Goal: Transaction & Acquisition: Purchase product/service

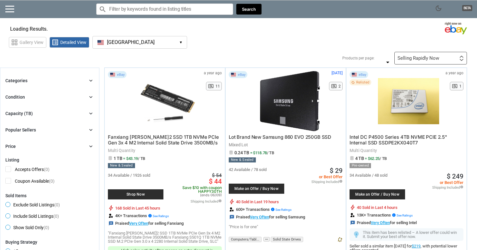
click at [221, 45] on div "grid_view Gallery View list_alt Detailed View [GEOGRAPHIC_DATA] [GEOGRAPHIC_DAT…" at bounding box center [243, 41] width 468 height 15
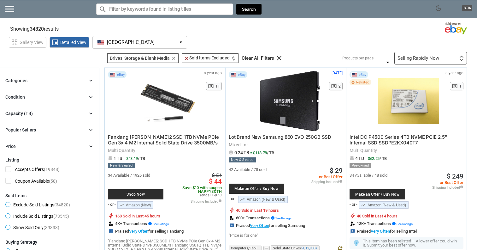
click at [423, 59] on div "Selling Rapidly Now" at bounding box center [419, 58] width 42 height 5
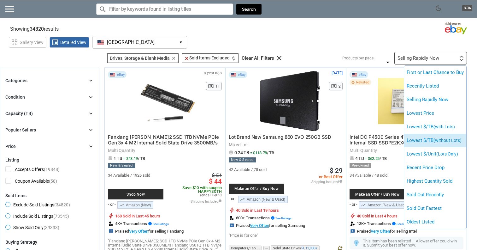
click at [427, 141] on li "Lowest $/TB (without Lots)" at bounding box center [435, 140] width 62 height 14
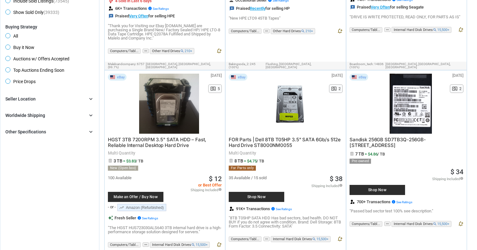
scroll to position [252, 0]
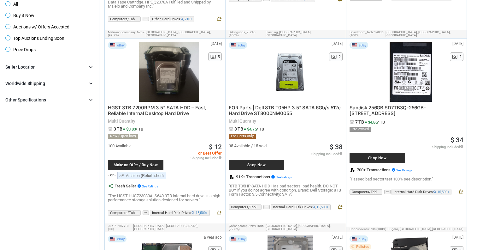
click at [345, 77] on div "eBay [DATE] N/A pageview 2 FOR Parts | Dell 8TB T05HP 3.5" SATA 6Gb/s 512e Hard…" at bounding box center [286, 127] width 120 height 179
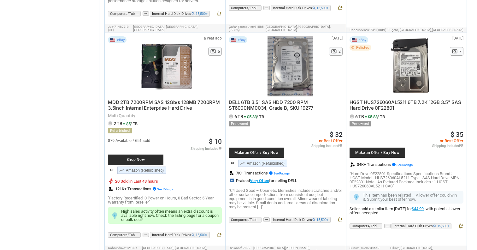
scroll to position [452, 0]
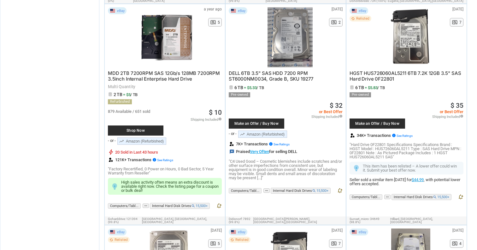
scroll to position [482, 0]
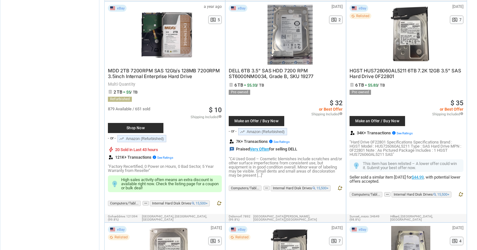
click at [273, 159] on p ""C4 Used Good – Cosmetic blemishes include scratches and/or other surface imper…" at bounding box center [286, 167] width 114 height 21
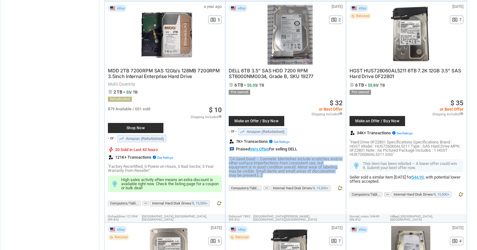
click at [273, 159] on p ""C4 Used Good – Cosmetic blemishes include scratches and/or other surface imper…" at bounding box center [286, 167] width 114 height 21
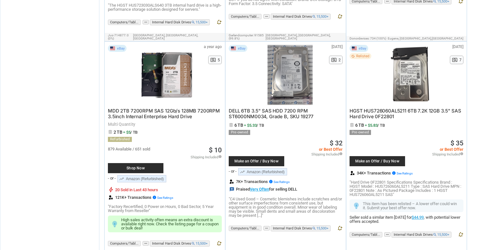
scroll to position [439, 0]
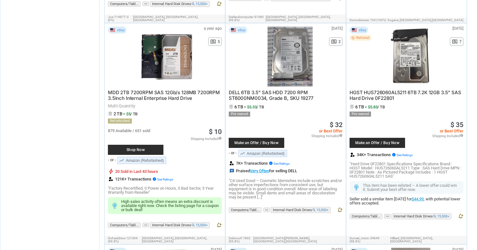
scroll to position [463, 0]
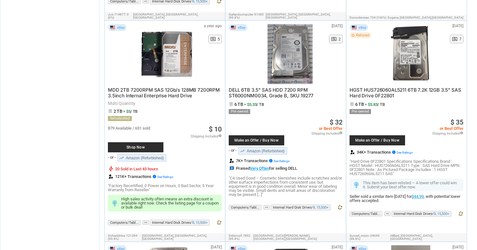
click at [421, 159] on p ""Hard Drive 0F22801 Specifications Specifications Brand : HGST Model : HUS72606…" at bounding box center [407, 167] width 114 height 16
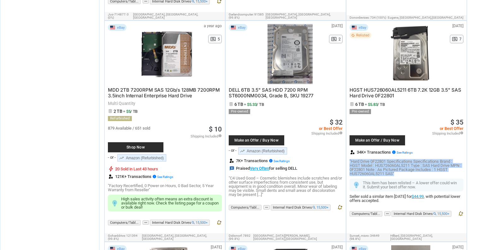
click at [421, 159] on p ""Hard Drive 0F22801 Specifications Specifications Brand : HGST Model : HUS72606…" at bounding box center [407, 167] width 114 height 16
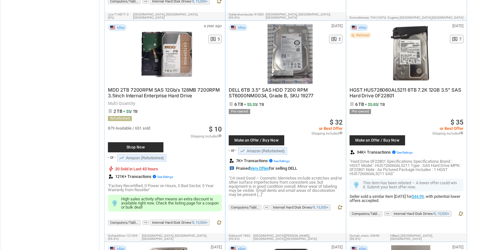
click at [421, 159] on p ""Hard Drive 0F22801 Specifications Specifications Brand : HGST Model : HUS72606…" at bounding box center [407, 167] width 114 height 16
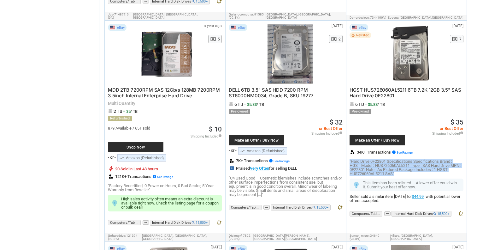
click at [421, 159] on p ""Hard Drive 0F22801 Specifications Specifications Brand : HGST Model : HUS72606…" at bounding box center [407, 167] width 114 height 16
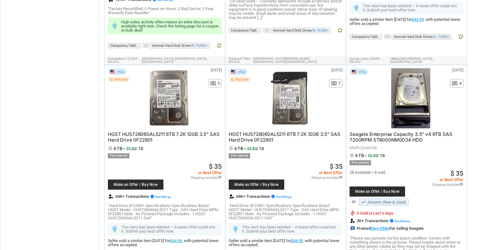
scroll to position [656, 0]
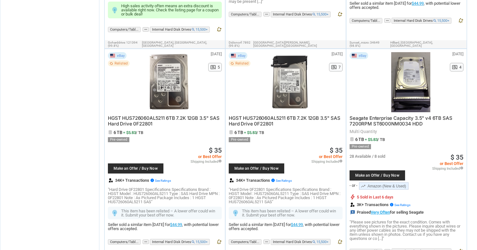
click at [127, 115] on span "HGST HUS726060AL5211 6TB 7.2K 12GB 3.5" SAS Hard Drive 0F22801" at bounding box center [164, 121] width 112 height 12
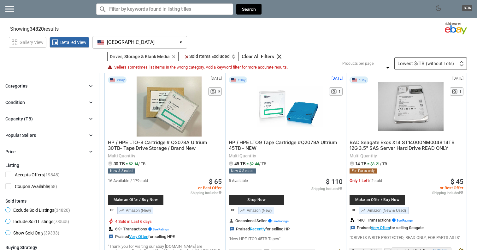
scroll to position [0, 0]
click at [93, 118] on icon "chevron_right" at bounding box center [91, 118] width 6 height 6
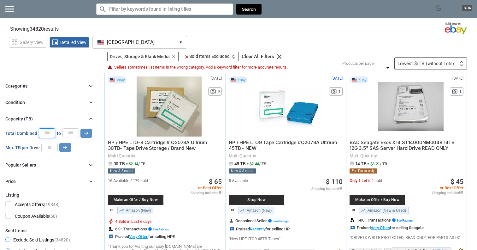
click at [44, 133] on input "*" at bounding box center [47, 132] width 16 height 9
type input "**"
click at [89, 133] on button "arrow_right_alt" at bounding box center [86, 132] width 12 height 9
type input "*****"
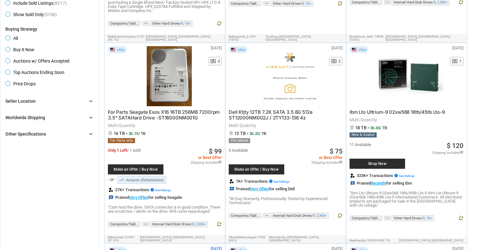
scroll to position [253, 0]
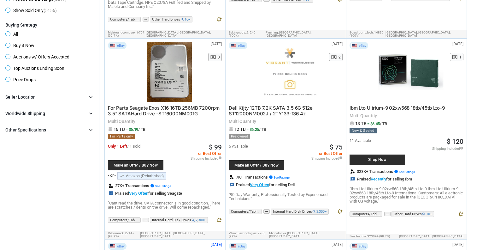
click at [254, 127] on span "= $6.25 / TB" at bounding box center [256, 129] width 20 height 5
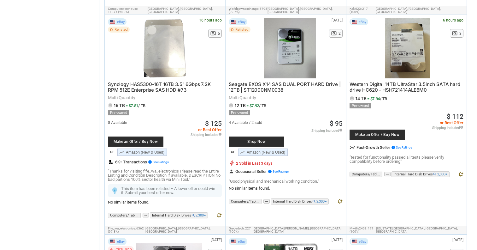
scroll to position [867, 0]
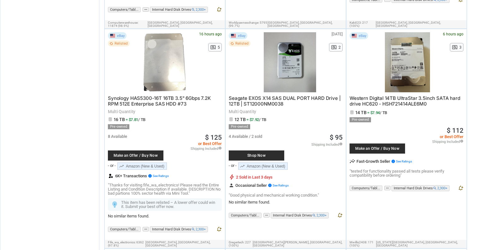
click at [251, 95] on span "Seagate EXOS X14 SAS DUAL PORT HARD Drive | 12TB | ST12000NM0038" at bounding box center [285, 101] width 112 height 12
